Goal: Task Accomplishment & Management: Manage account settings

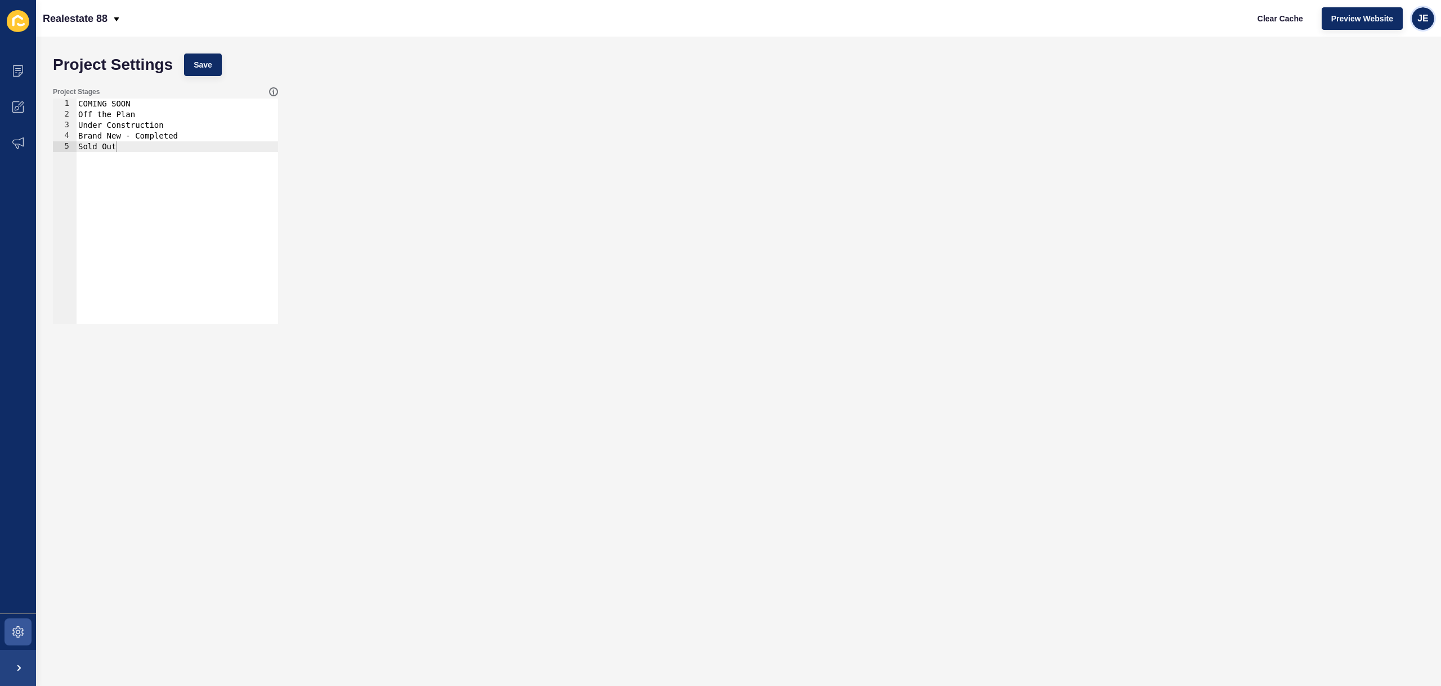
click at [1419, 20] on span "JE" at bounding box center [1423, 18] width 11 height 11
click at [1379, 104] on link "Logout" at bounding box center [1397, 94] width 83 height 25
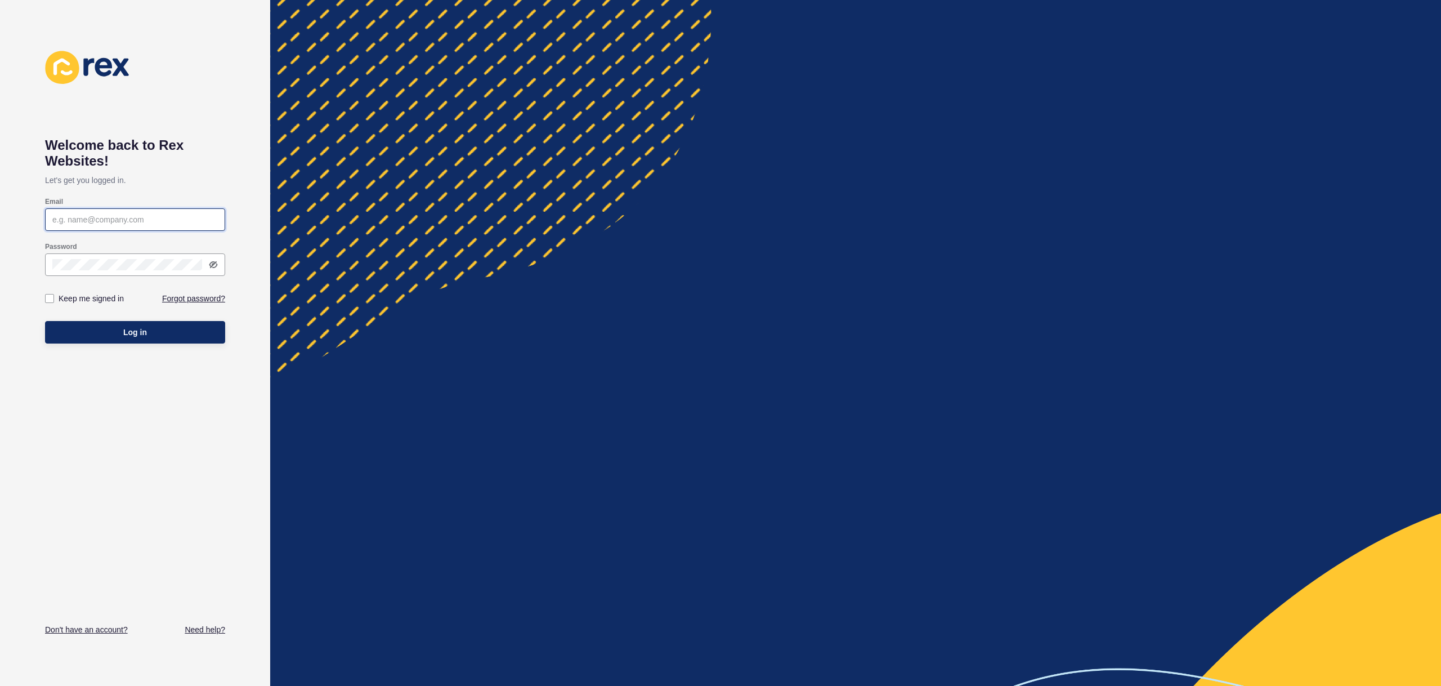
type input "justine.espinosa@rexsoftware.com.au"
click at [363, 109] on div at bounding box center [855, 343] width 1171 height 686
click at [278, 180] on div at bounding box center [855, 343] width 1171 height 686
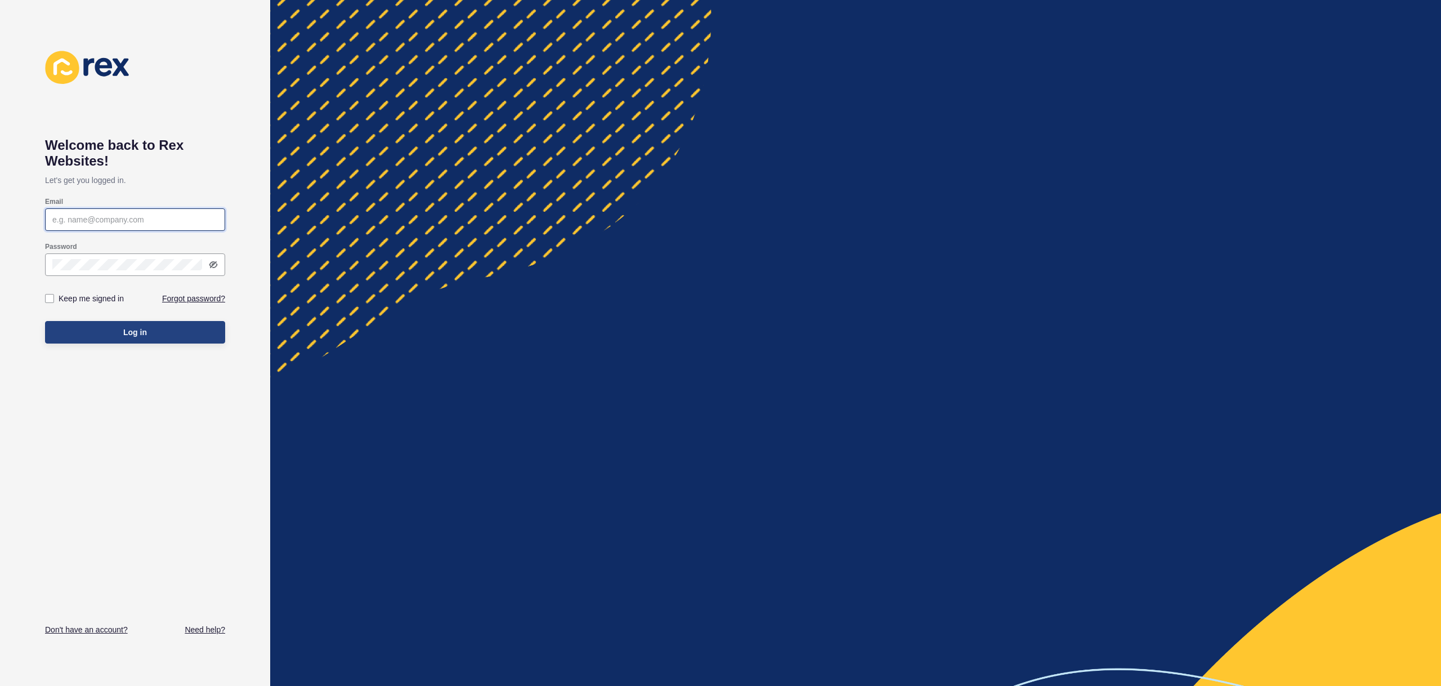
type input "justine.espinosa@rexsoftware.com.au"
click at [199, 336] on button "Log in" at bounding box center [135, 332] width 180 height 23
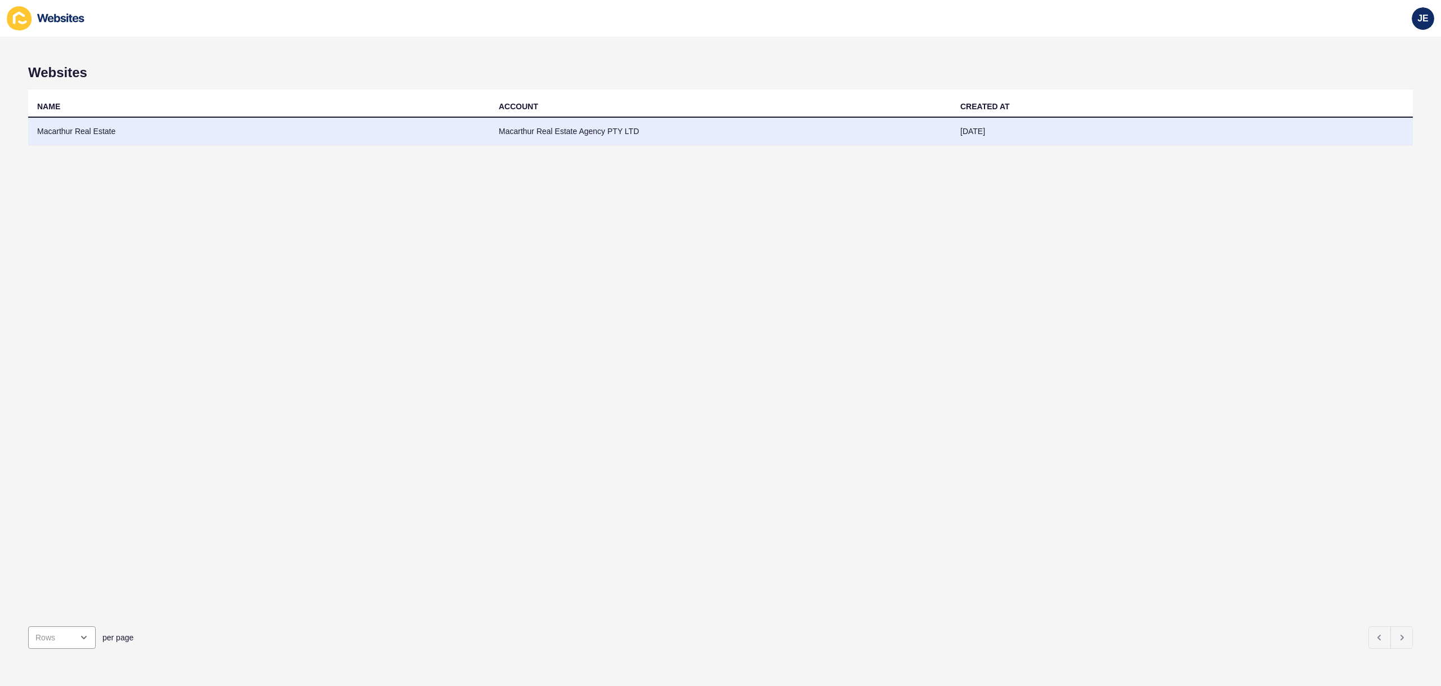
click at [414, 134] on td "Macarthur Real Estate" at bounding box center [259, 132] width 462 height 28
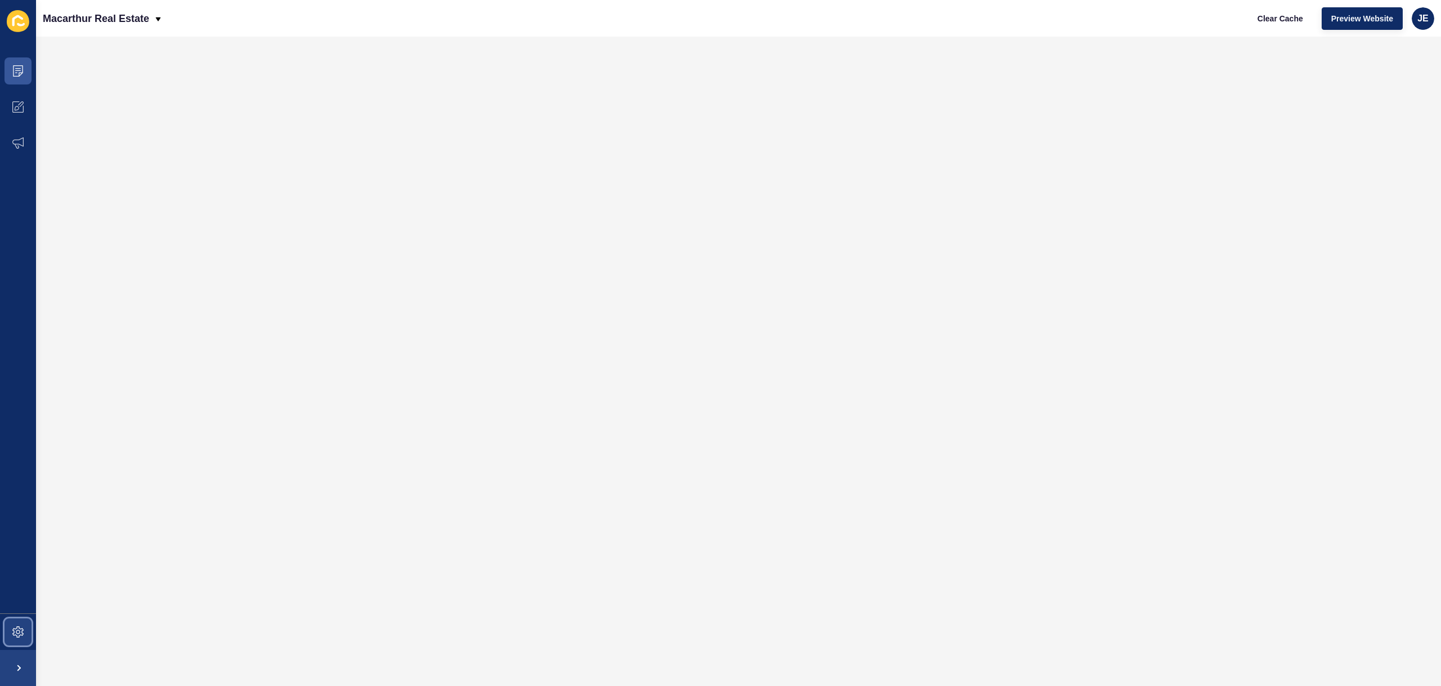
click at [11, 624] on span at bounding box center [18, 632] width 36 height 36
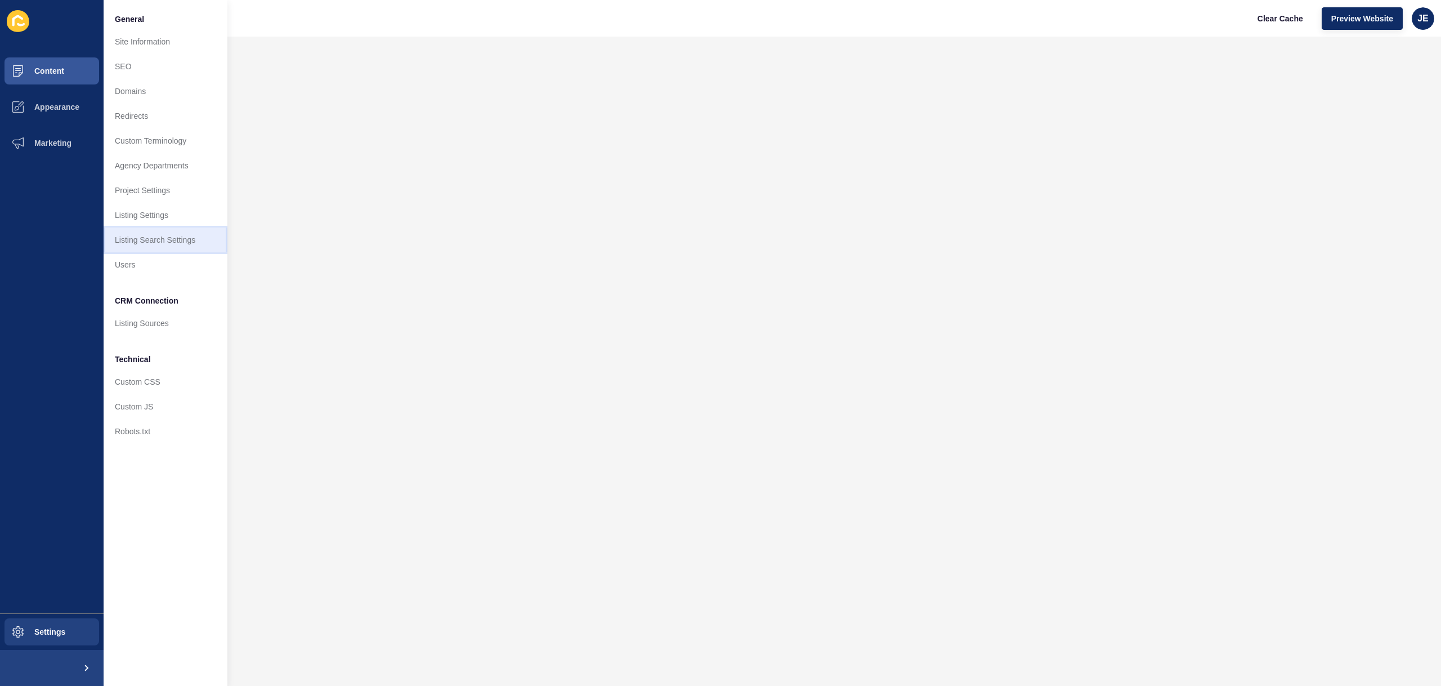
click at [166, 234] on link "Listing Search Settings" at bounding box center [166, 239] width 124 height 25
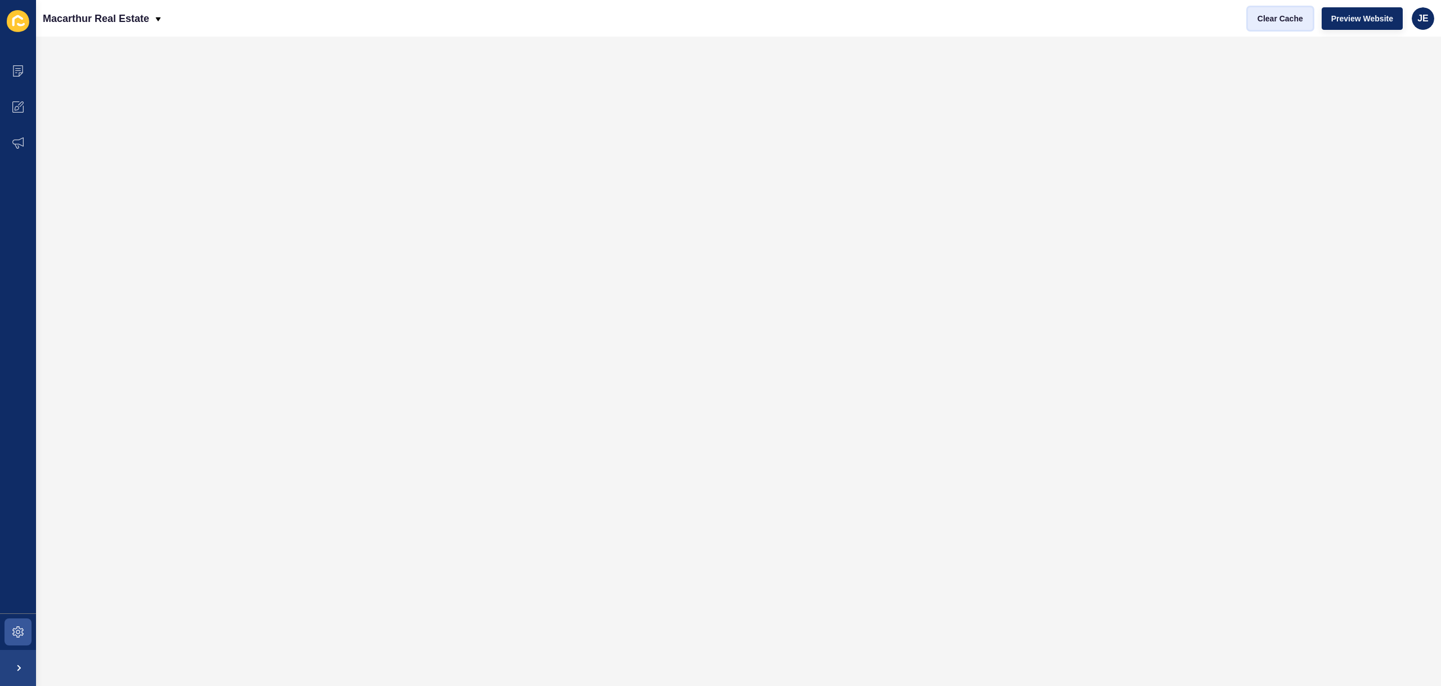
click at [1273, 19] on span "Clear Cache" at bounding box center [1281, 18] width 46 height 11
click at [1281, 26] on button "Clear Cache" at bounding box center [1280, 18] width 65 height 23
click at [1354, 19] on span "Preview Website" at bounding box center [1363, 18] width 62 height 11
click at [1428, 20] on span "JE" at bounding box center [1423, 18] width 11 height 11
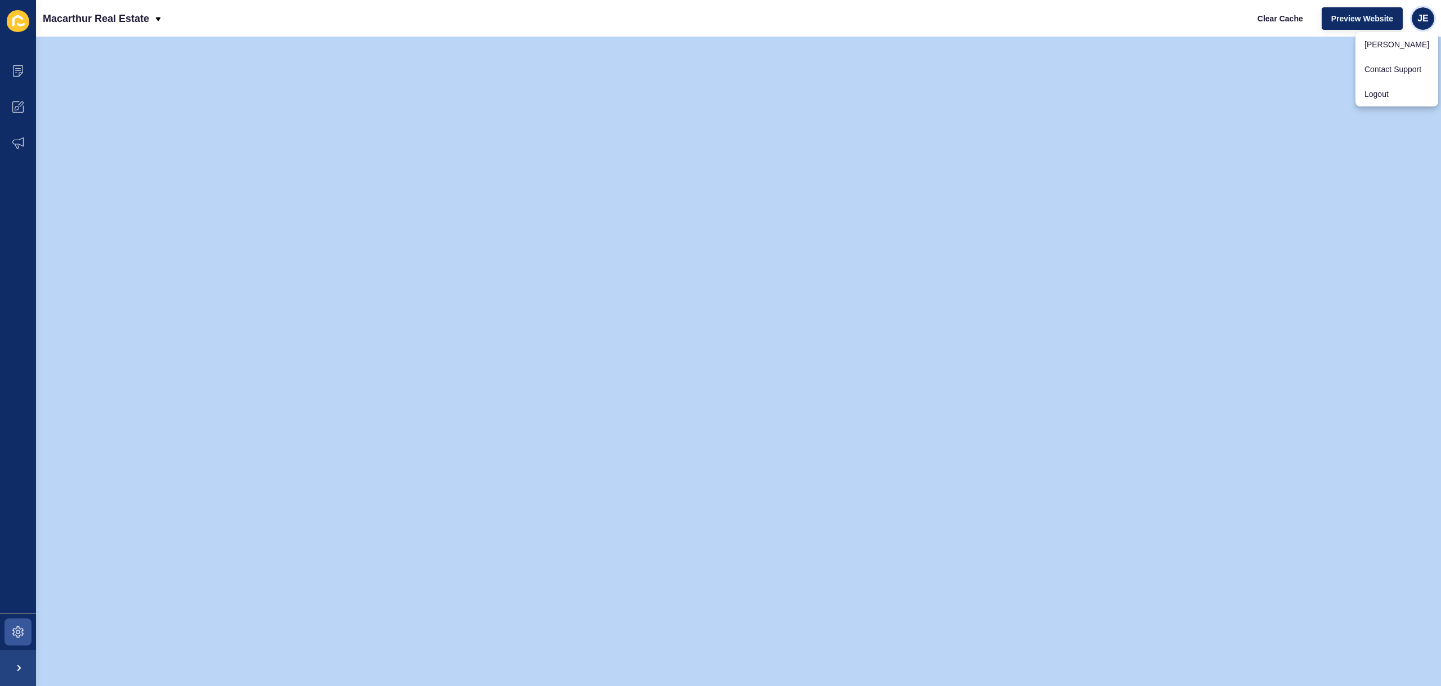
click at [1428, 20] on span "JE" at bounding box center [1423, 18] width 11 height 11
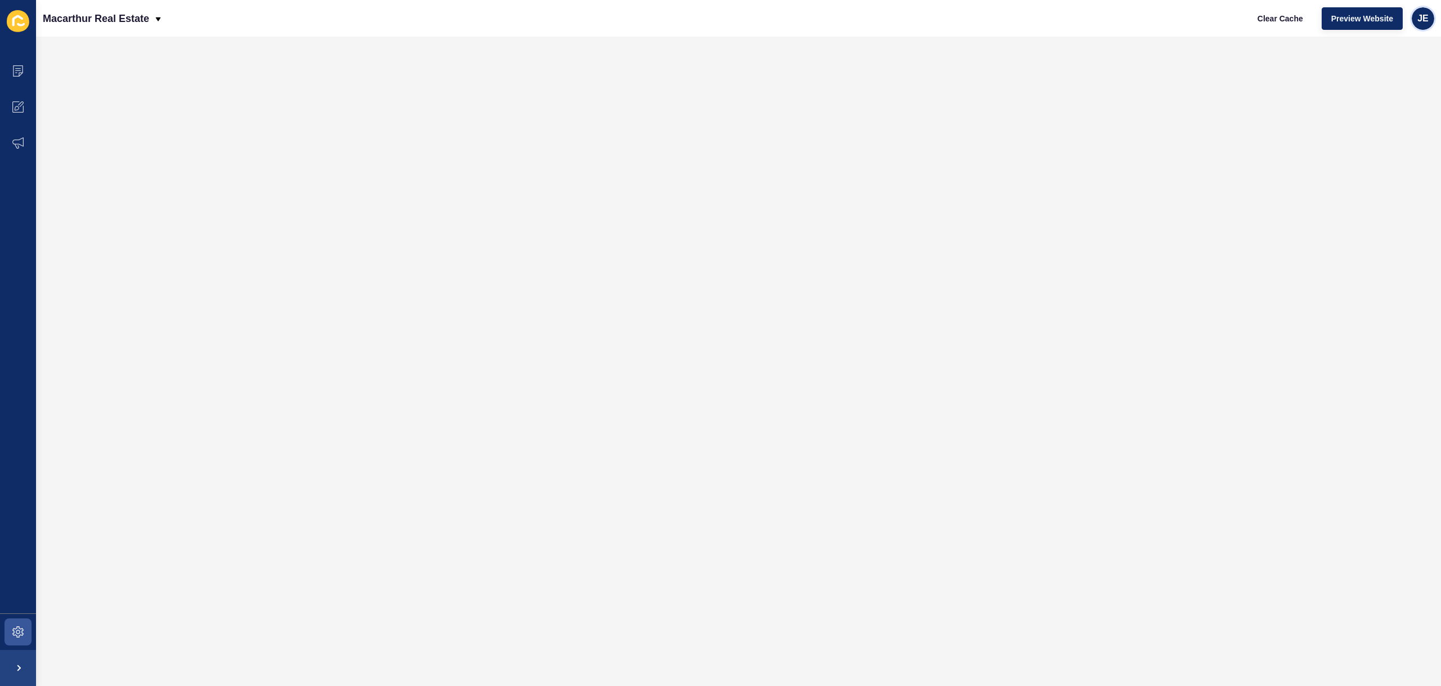
click at [1416, 13] on div "JE" at bounding box center [1423, 18] width 23 height 23
click at [1393, 95] on link "Logout" at bounding box center [1397, 94] width 83 height 25
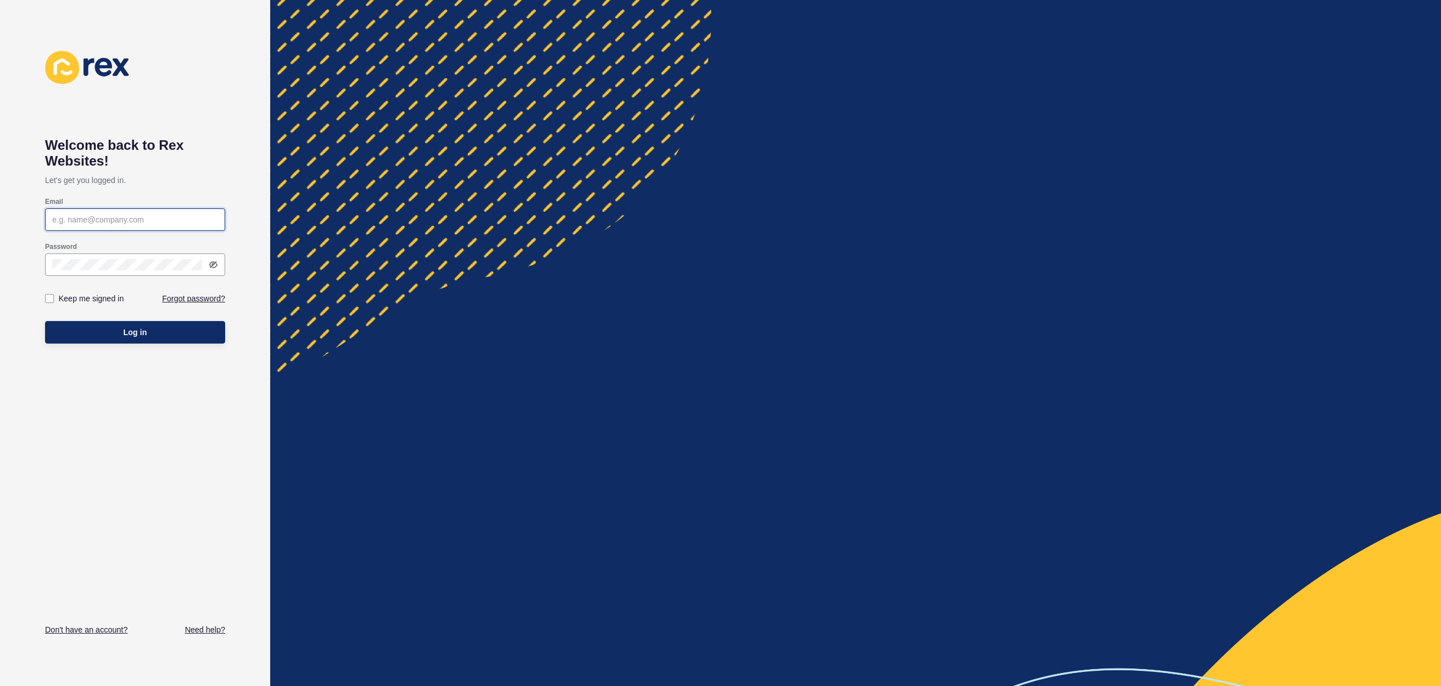
type input "justine.espinosa@rexsoftware.com.au"
type input "[EMAIL_ADDRESS][PERSON_NAME][DOMAIN_NAME]"
click at [196, 380] on div "Welcome back to [PERSON_NAME] Websites! Let's get you logged in. Email [EMAIL_A…" at bounding box center [135, 343] width 180 height 584
click at [184, 338] on button "Log in" at bounding box center [135, 332] width 180 height 23
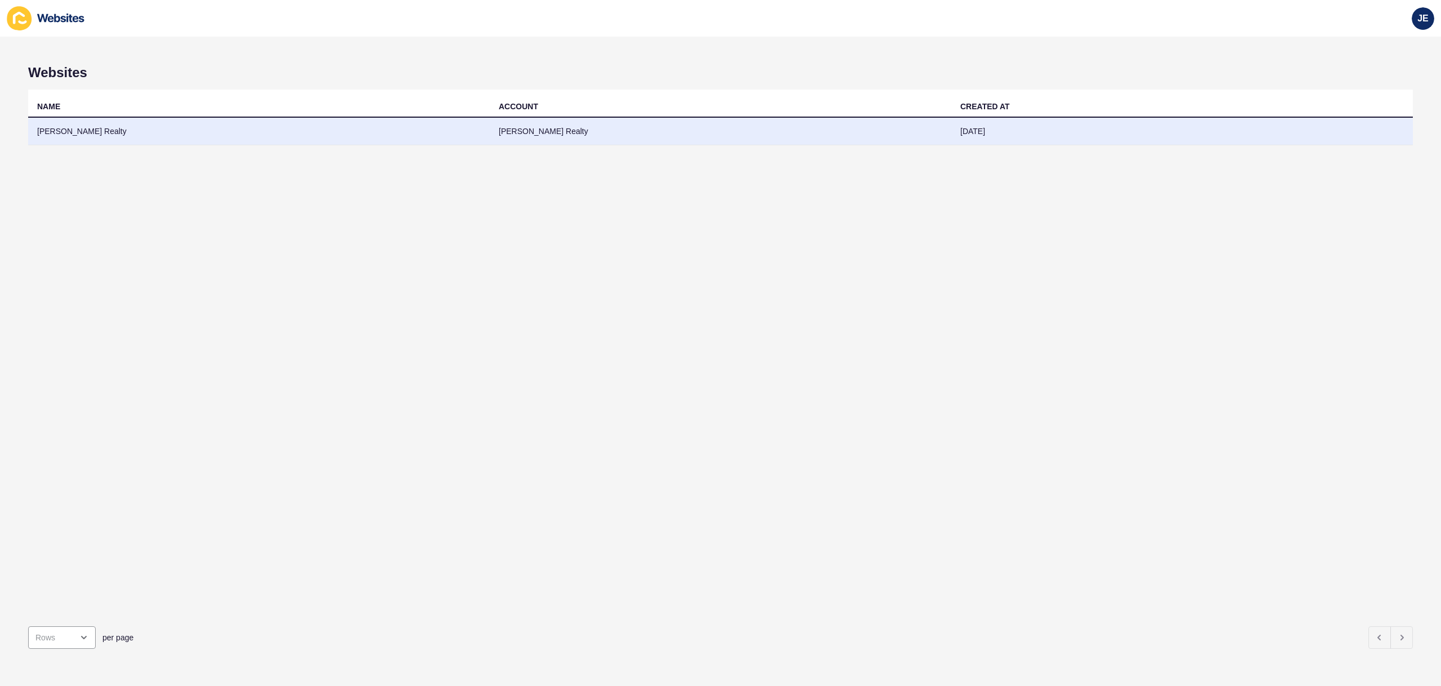
click at [148, 138] on td "Amanda Johnson Realty" at bounding box center [259, 132] width 462 height 28
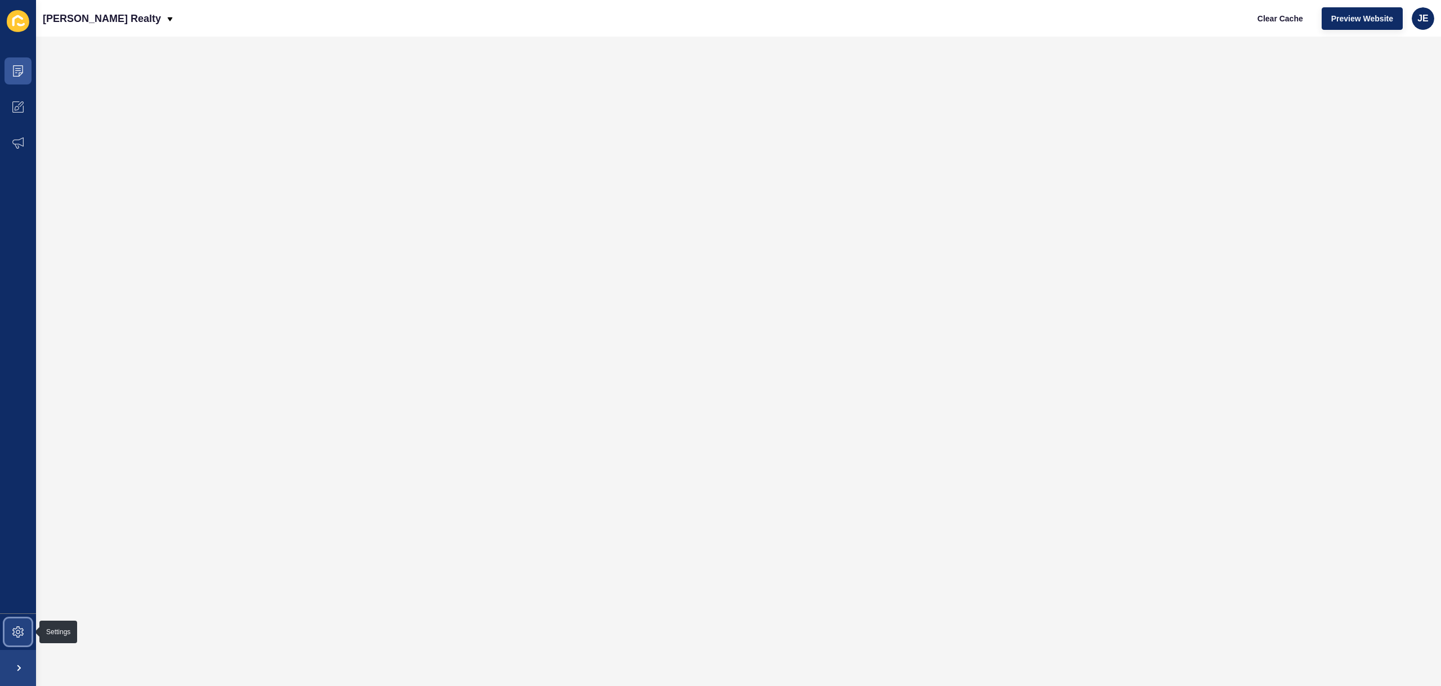
click at [15, 624] on span at bounding box center [18, 632] width 36 height 36
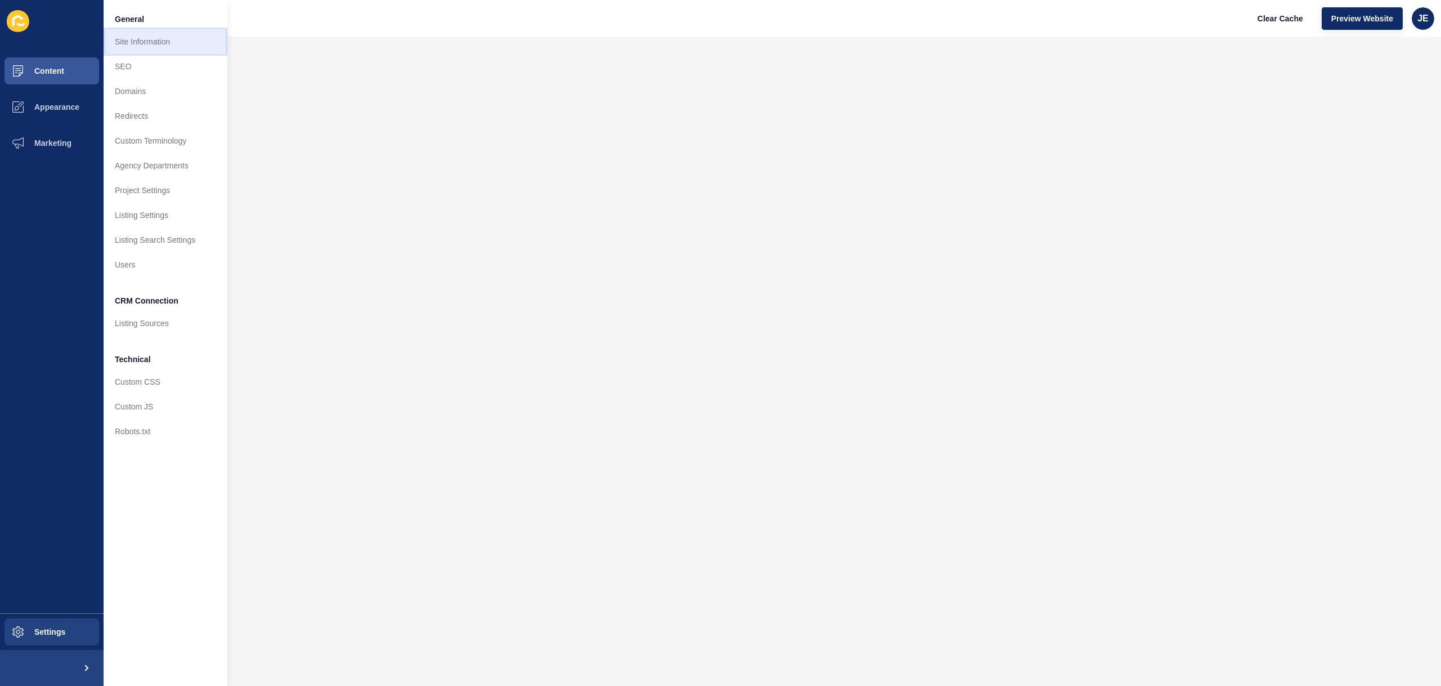
click at [155, 51] on link "Site Information" at bounding box center [166, 41] width 124 height 25
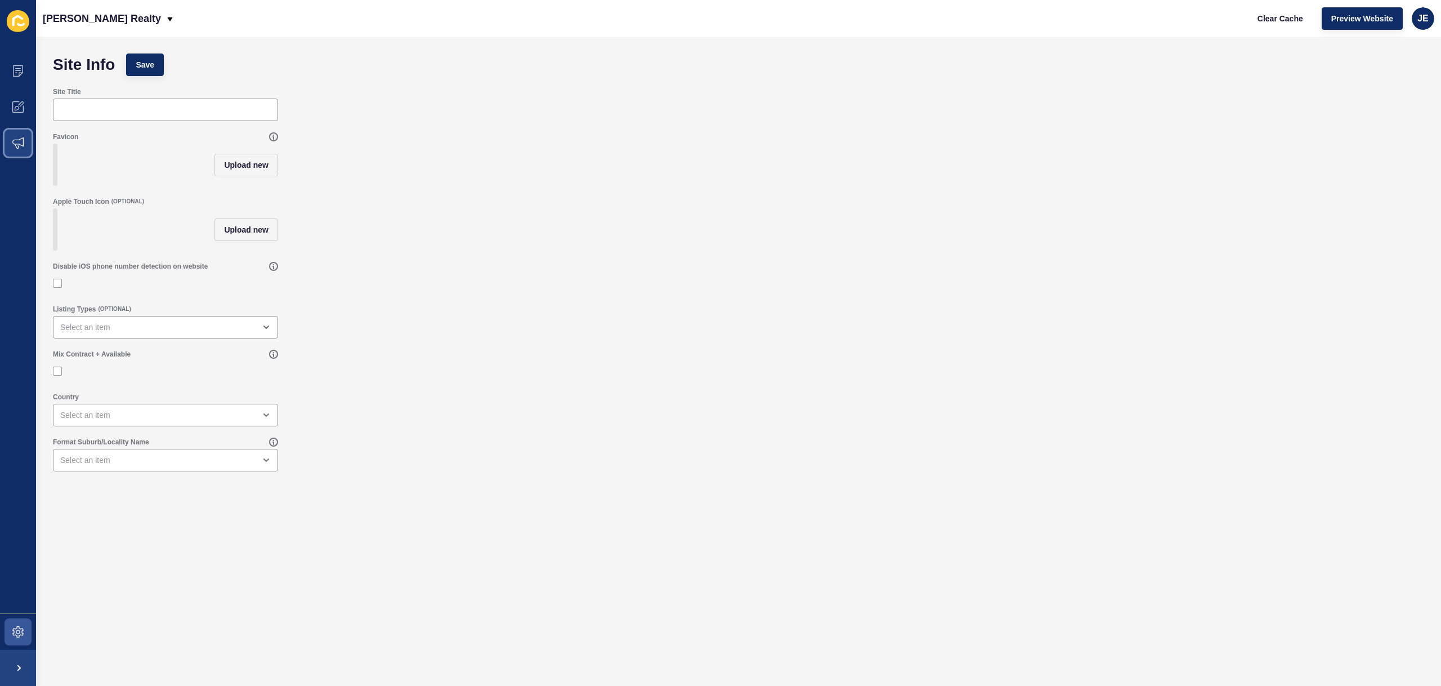
click at [15, 150] on span at bounding box center [18, 143] width 36 height 36
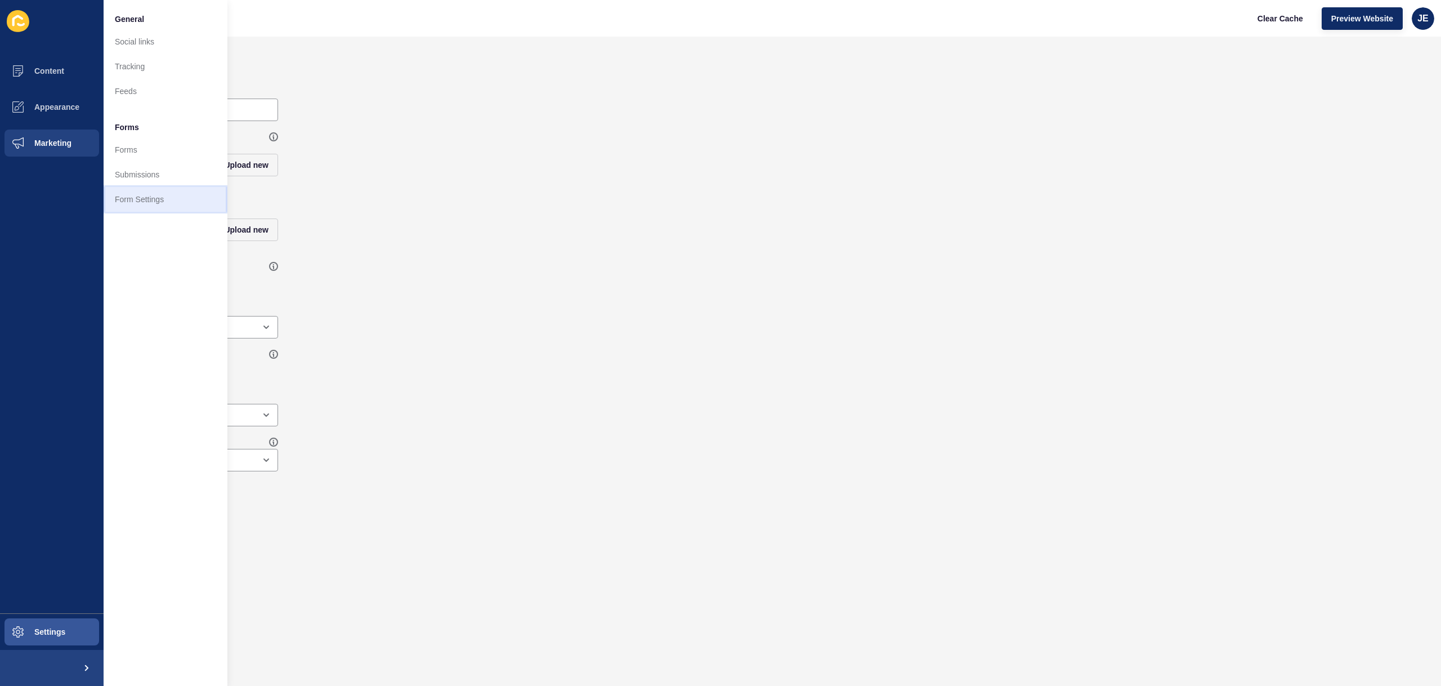
click at [144, 199] on link "Form Settings" at bounding box center [166, 199] width 124 height 25
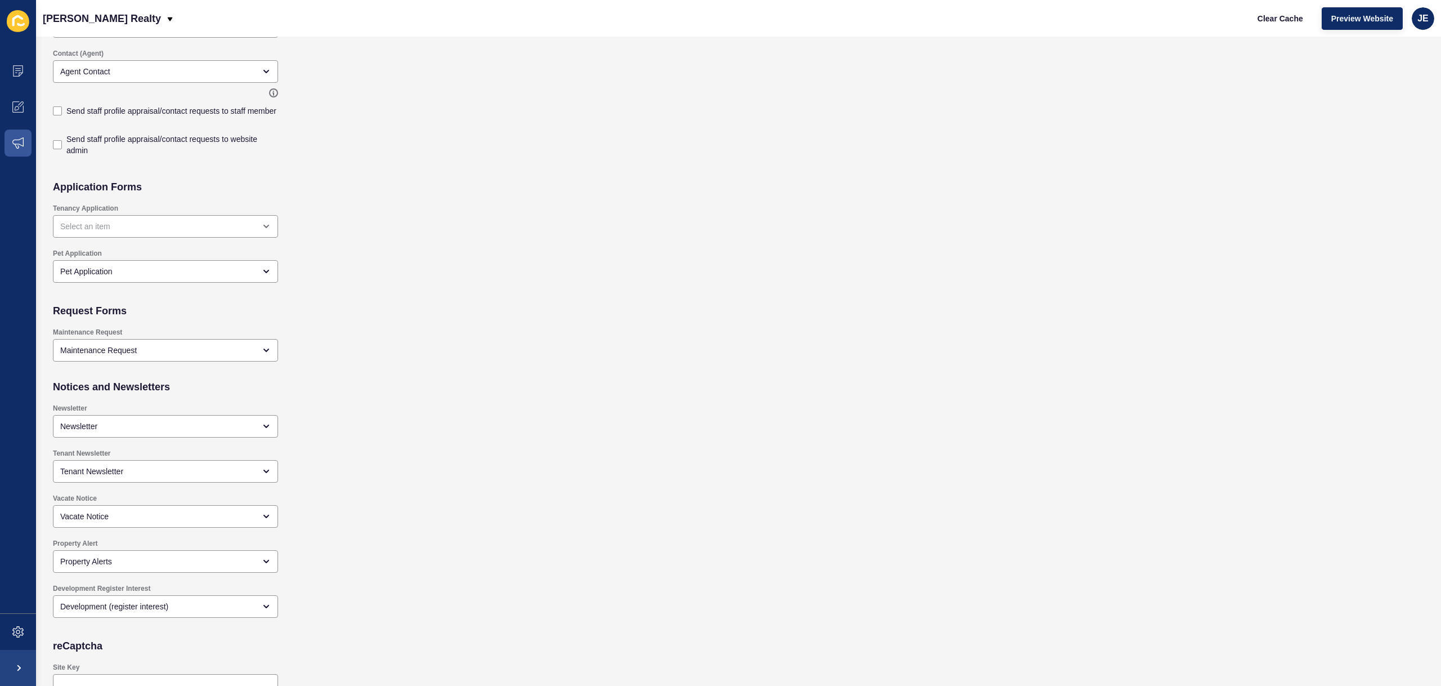
scroll to position [802, 0]
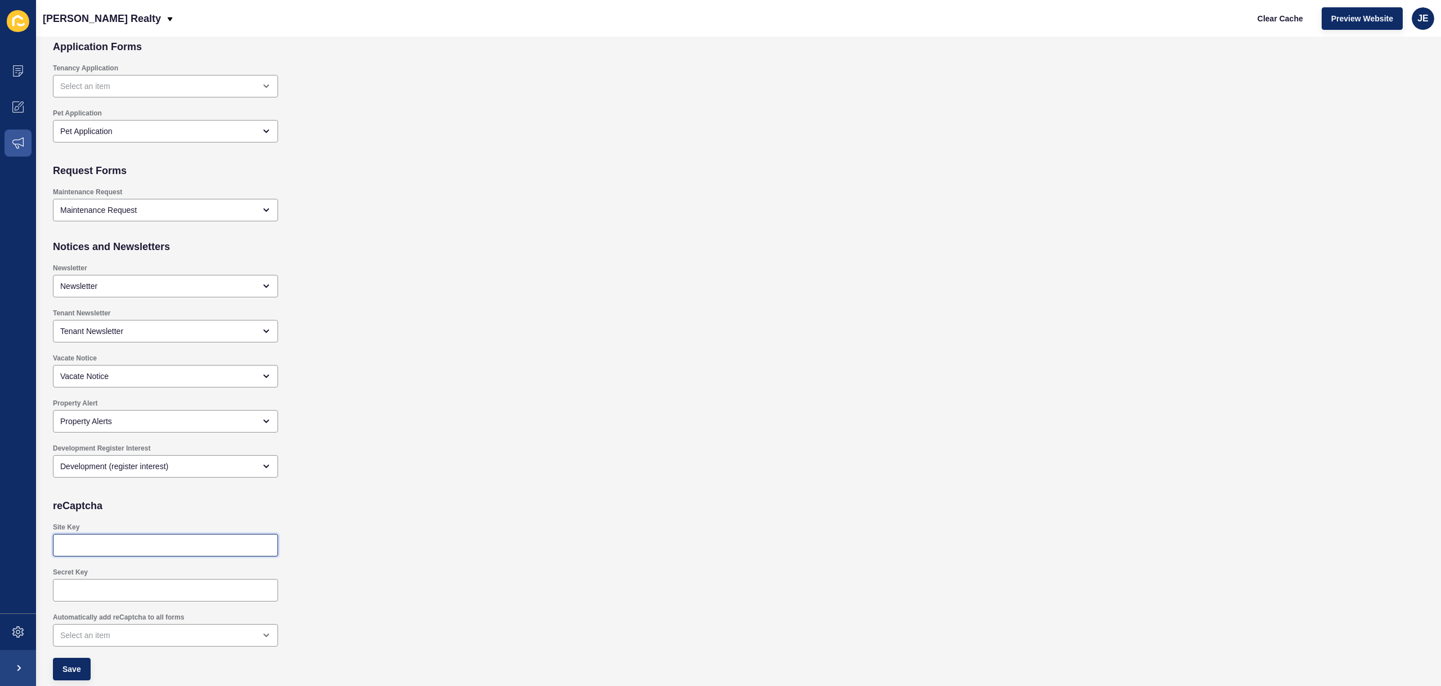
click at [180, 549] on input "Site Key" at bounding box center [165, 544] width 211 height 11
paste input "6Lf1adkrAAAAALP6AbBBT4Ciw_yufUNWSX82KjL1"
type input "6Lf1adkrAAAAALP6AbBBT4Ciw_yufUNWSX82KjL1"
click at [207, 586] on input "Secret Key" at bounding box center [165, 589] width 211 height 11
paste input "6Lf1adkrAAAAAMUqcz2DnrTUoIPlNbN2z9x-9Yvc"
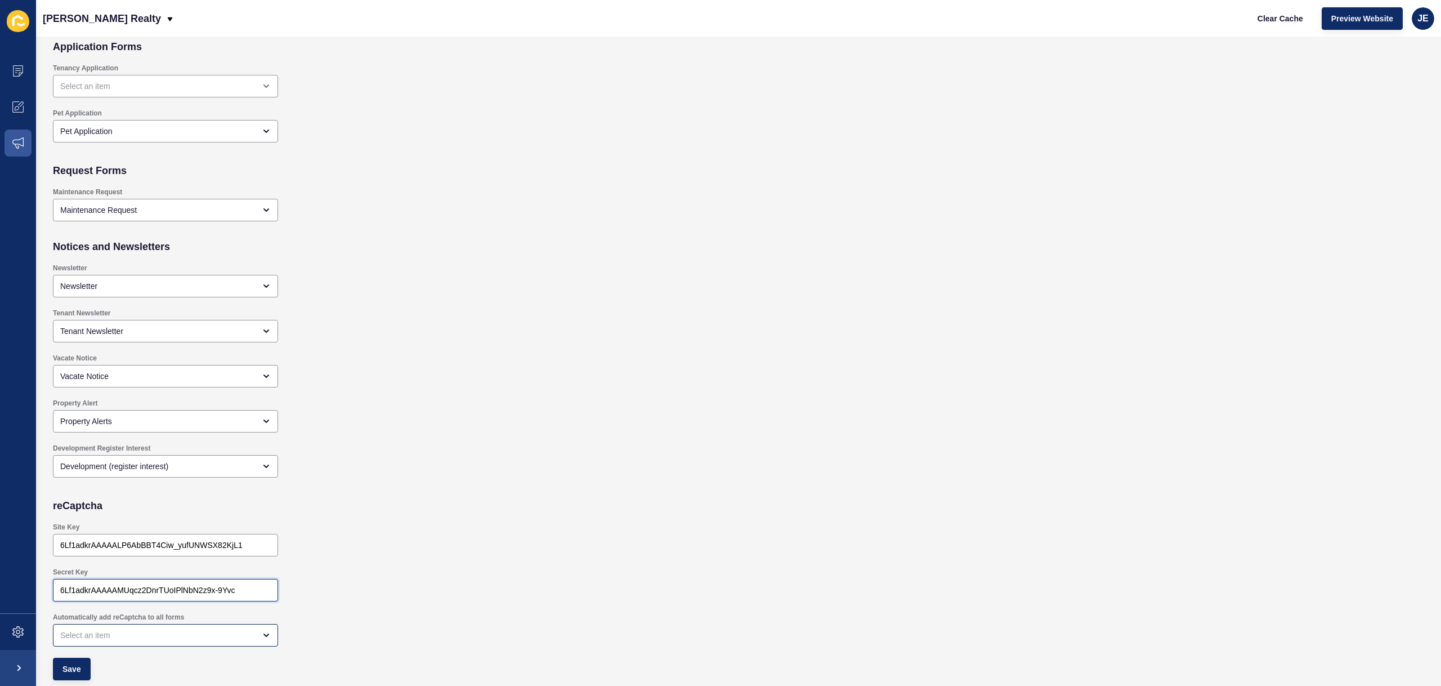
type input "6Lf1adkrAAAAAMUqcz2DnrTUoIPlNbN2z9x-9Yvc"
click at [189, 632] on div "open menu" at bounding box center [157, 634] width 195 height 11
click at [194, 587] on span "Use form-specific reCaptcha settings" at bounding box center [165, 582] width 207 height 11
type input "Use form-specific reCaptcha settings"
click at [82, 667] on button "Save" at bounding box center [72, 669] width 38 height 23
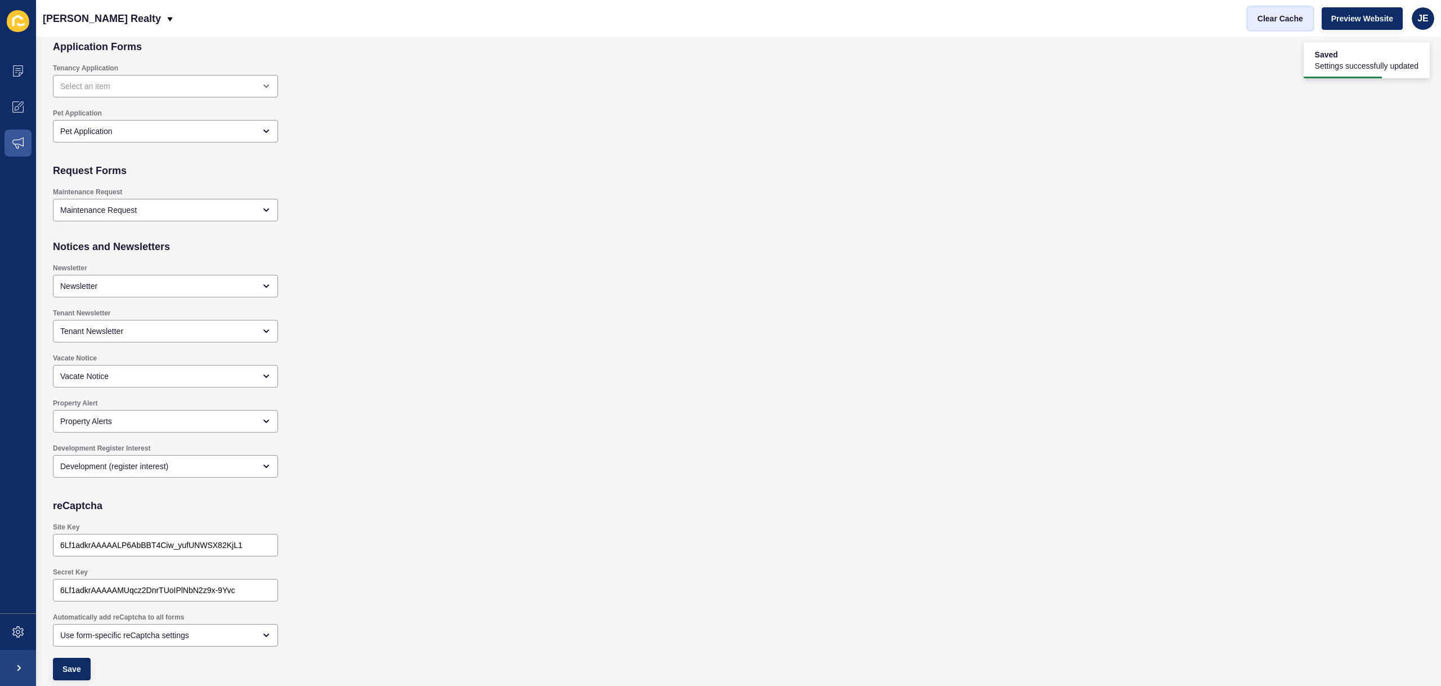
click at [1268, 24] on span "Clear Cache" at bounding box center [1281, 18] width 46 height 11
click at [1381, 20] on span "Preview Website" at bounding box center [1363, 18] width 62 height 11
click at [20, 623] on span at bounding box center [18, 632] width 36 height 36
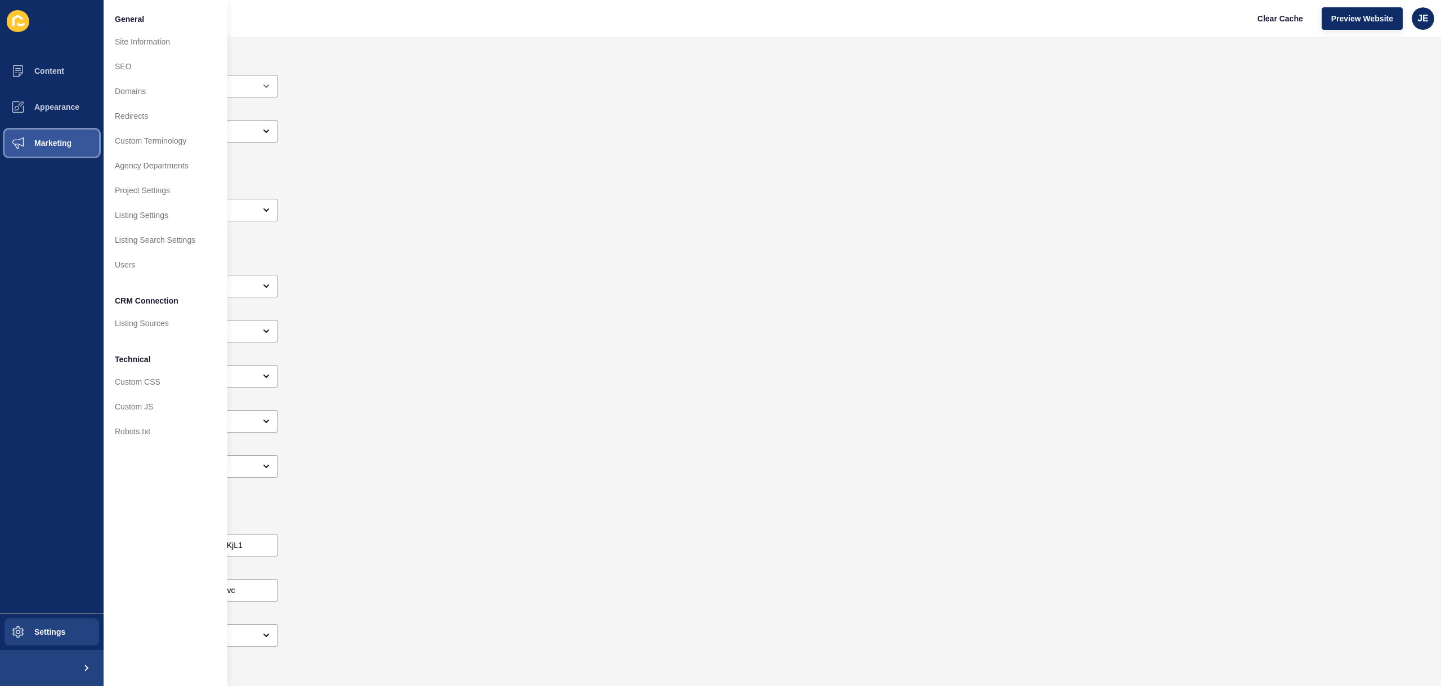
click at [73, 139] on button "Marketing" at bounding box center [52, 143] width 104 height 36
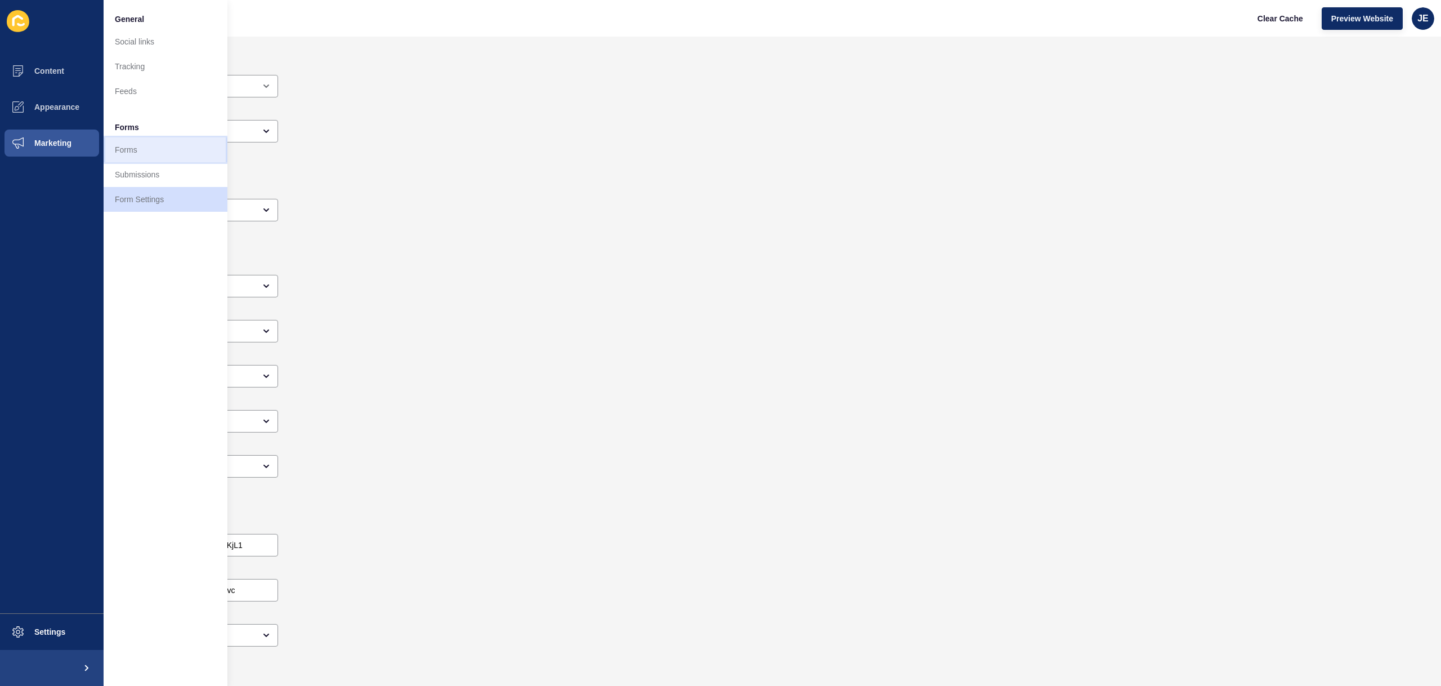
click at [146, 152] on link "Forms" at bounding box center [166, 149] width 124 height 25
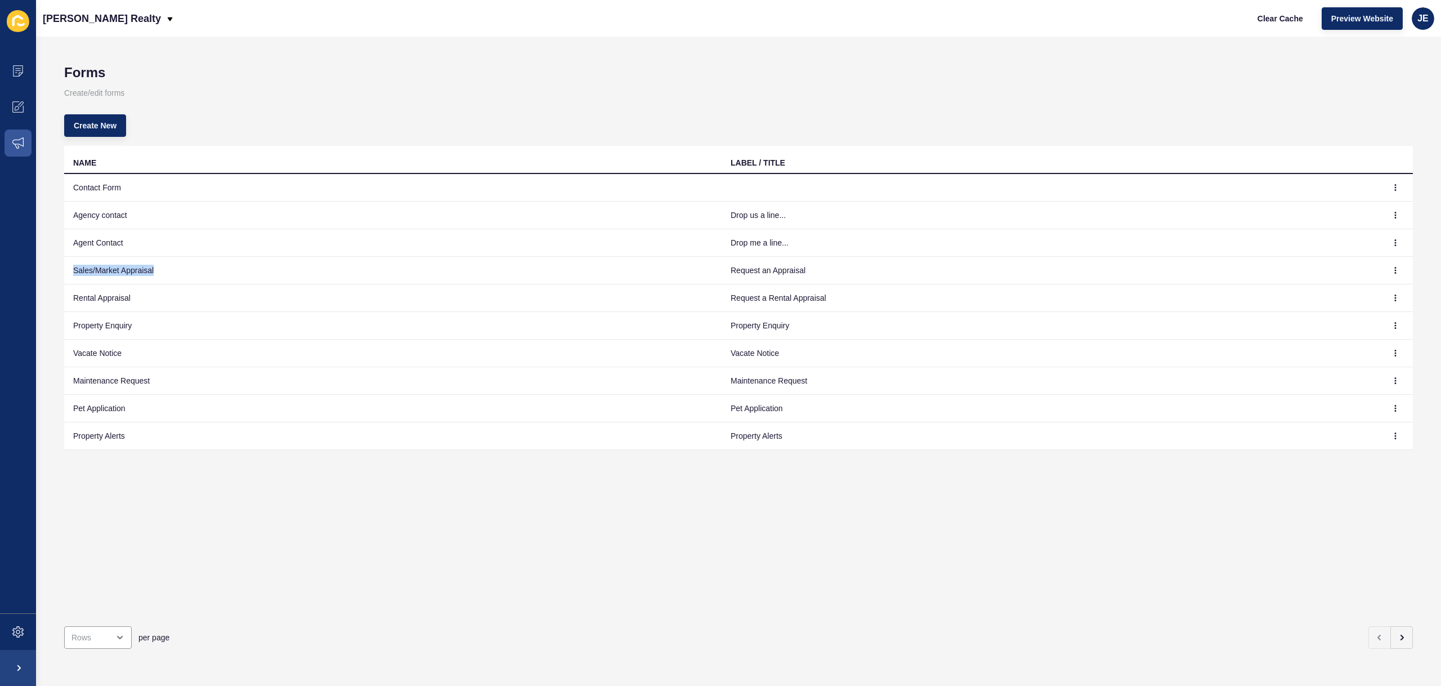
drag, startPoint x: 162, startPoint y: 267, endPoint x: 69, endPoint y: 271, distance: 93.0
click at [69, 271] on td "Sales/Market Appraisal" at bounding box center [393, 271] width 658 height 28
copy td "Sales/Market Appraisal"
click at [1387, 269] on button "button" at bounding box center [1395, 270] width 17 height 16
click at [1350, 288] on link "Edit" at bounding box center [1356, 292] width 79 height 25
